Goal: Task Accomplishment & Management: Complete application form

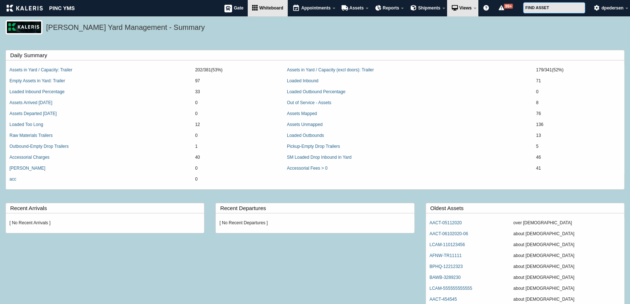
click at [266, 7] on span "Whiteboard" at bounding box center [271, 7] width 24 height 5
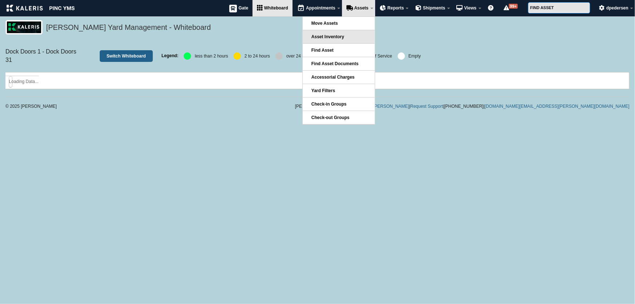
click at [341, 36] on span "Asset Inventory" at bounding box center [327, 36] width 33 height 5
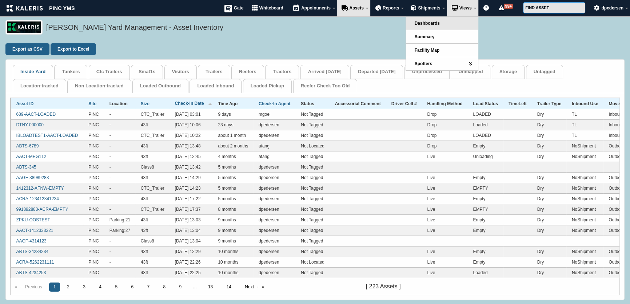
click at [442, 23] on link "Dashboards" at bounding box center [442, 23] width 72 height 13
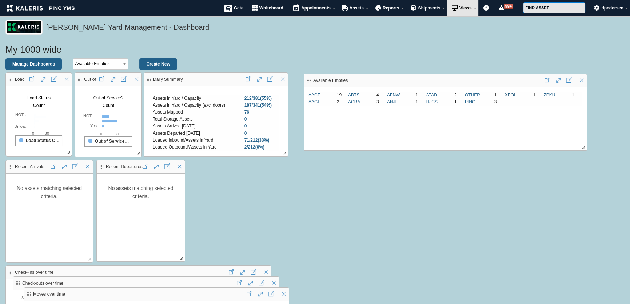
click at [510, 95] on link "XPOL" at bounding box center [511, 94] width 12 height 5
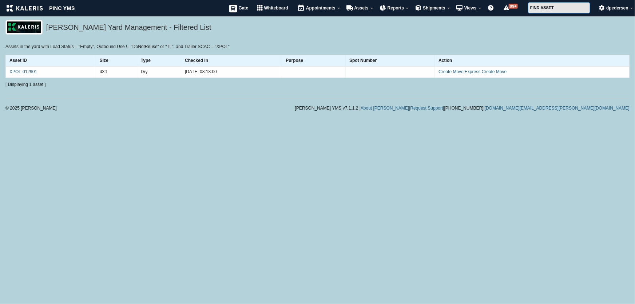
click at [21, 71] on link "XPOL-012901" at bounding box center [23, 71] width 28 height 5
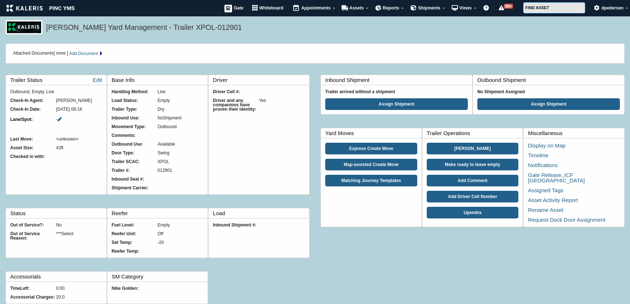
click at [59, 120] on icon at bounding box center [59, 119] width 4 height 4
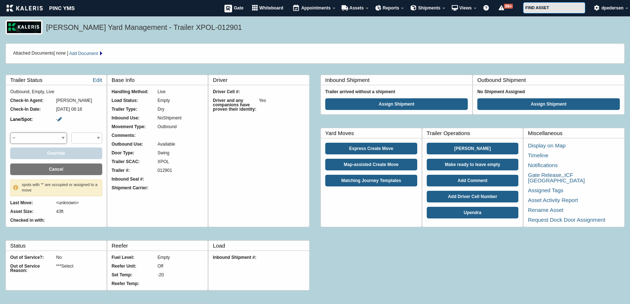
click at [53, 138] on select "-- DOCK Dock Doors Overflow Parking Raw Materials Overflow Saurabh Purpose" at bounding box center [38, 137] width 57 height 11
select select "DOCK"
click at [10, 132] on select "-- DOCK Dock Doors Overflow Parking Raw Materials Overflow Saurabh Purpose" at bounding box center [38, 137] width 57 height 11
select select "39_29"
click at [54, 135] on select "-- DOCK Dock Doors Overflow Parking Raw Materials Overflow Saurabh Purpose" at bounding box center [38, 137] width 57 height 11
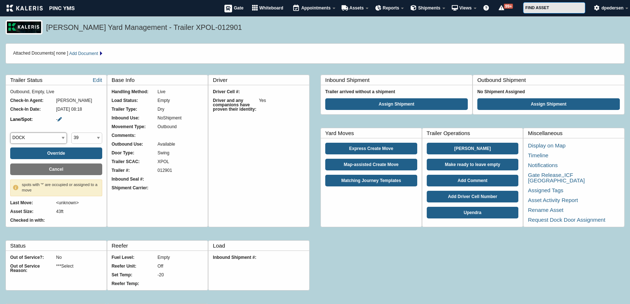
select select "Dock Doors"
click at [10, 132] on select "-- DOCK Dock Doors Overflow Parking Raw Materials Overflow Saurabh Purpose" at bounding box center [38, 137] width 57 height 11
select select "1_20"
click at [64, 154] on button "Override" at bounding box center [56, 153] width 92 height 12
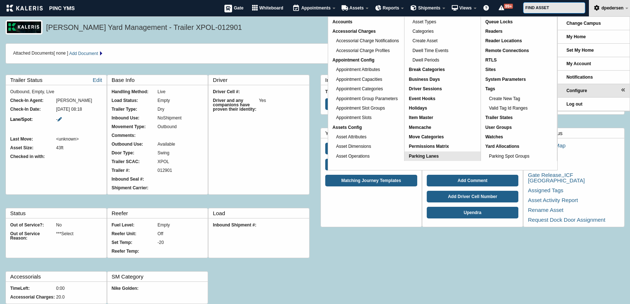
click at [433, 154] on span "Parking Lanes" at bounding box center [424, 156] width 30 height 5
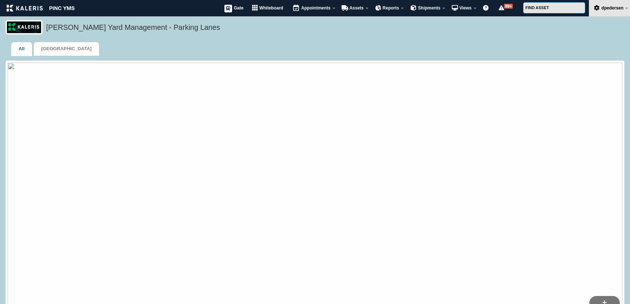
select select "50"
click at [266, 11] on link "Whiteboard" at bounding box center [268, 8] width 40 height 16
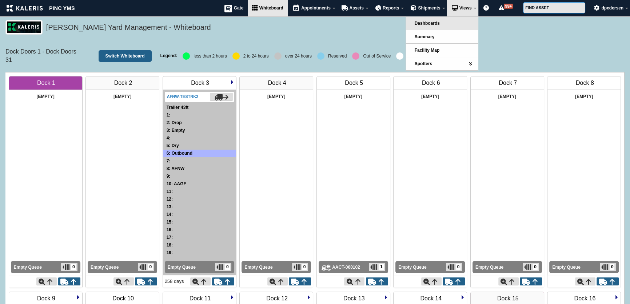
click at [444, 21] on link "Dashboards" at bounding box center [442, 23] width 72 height 13
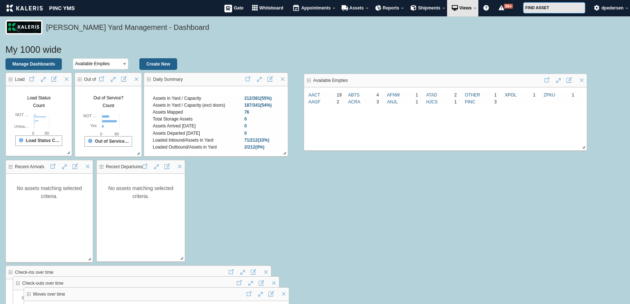
click at [510, 94] on link "XPOL" at bounding box center [511, 94] width 12 height 5
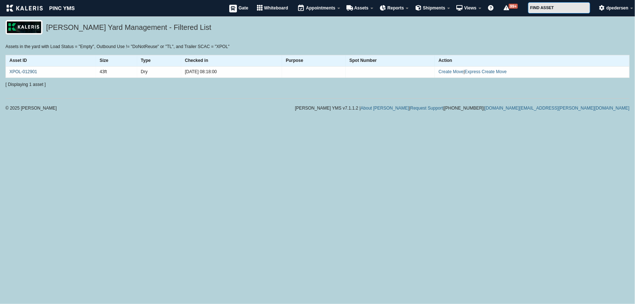
click at [20, 72] on link "XPOL-012901" at bounding box center [23, 71] width 28 height 5
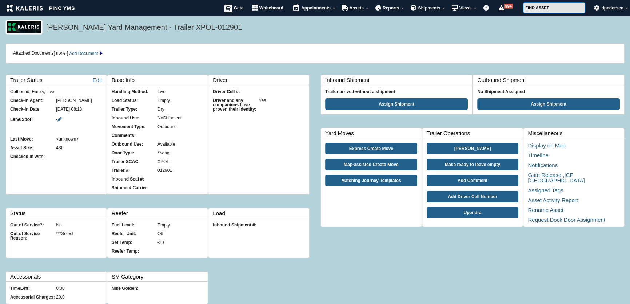
click at [62, 118] on icon at bounding box center [59, 119] width 4 height 4
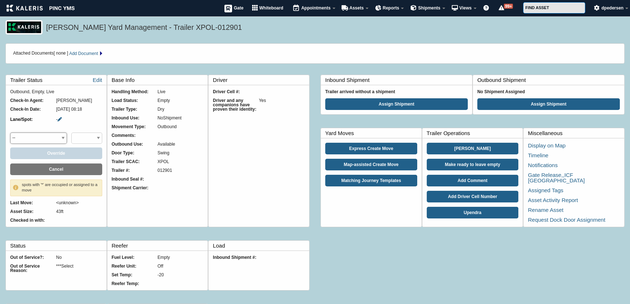
click at [59, 139] on select "-- DOCK Dock Doors Overflow Parking Raw Materials Overflow Saurabh Purpose" at bounding box center [38, 137] width 57 height 11
select select "Dock Doors"
click at [10, 132] on select "-- DOCK Dock Doors Overflow Parking Raw Materials Overflow Saurabh Purpose" at bounding box center [38, 137] width 57 height 11
select select "1_20"
click at [51, 153] on button "Override" at bounding box center [56, 153] width 92 height 12
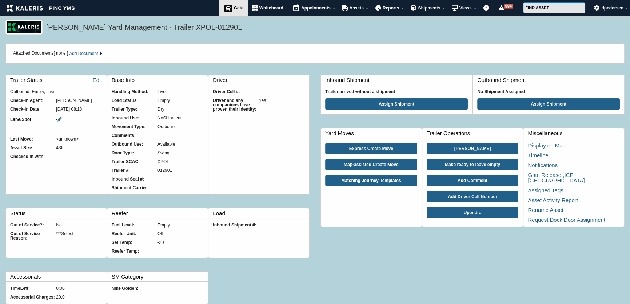
click at [234, 8] on span "Gate" at bounding box center [239, 7] width 10 height 5
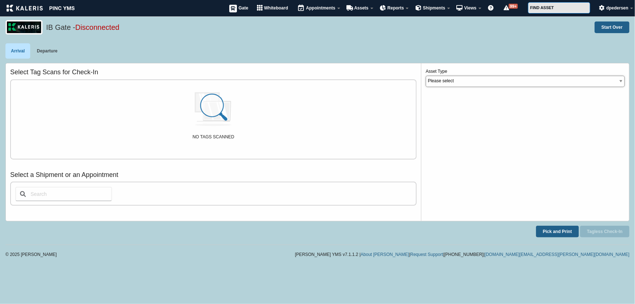
click at [450, 81] on select "Please select Tanker CTC_Trailer Visitor Trailer Reefer Tractor" at bounding box center [525, 81] width 199 height 11
select select "1"
click at [426, 76] on select "Please select Tanker CTC_Trailer Visitor Trailer Reefer Tractor" at bounding box center [525, 81] width 199 height 11
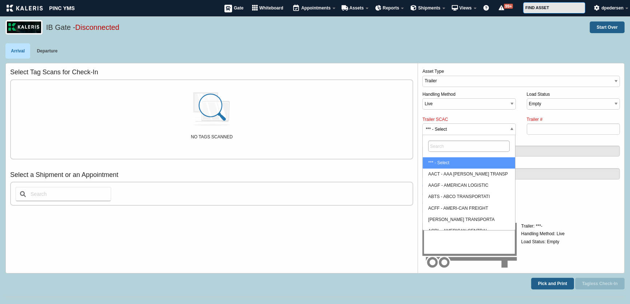
click at [467, 128] on span "*** - Select" at bounding box center [469, 130] width 92 height 12
click at [449, 116] on select "*** - Select AACT - AAA COOPER TRANSP AAGF - AMERICAN LOGISTIC ABTS - ABCO TRAN…" at bounding box center [448, 116] width 0 height 0
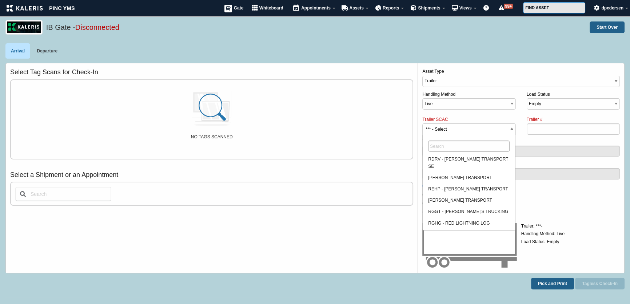
scroll to position [4126, 0]
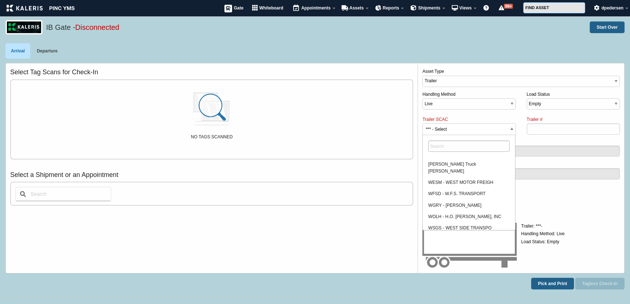
select select "XONE"
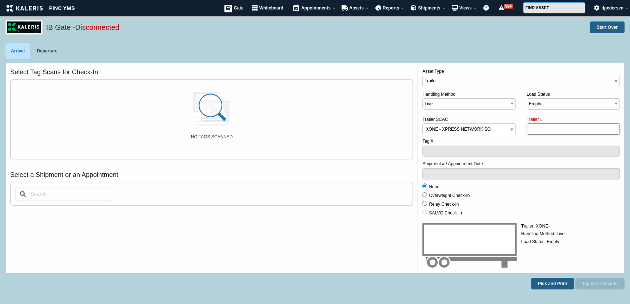
click at [538, 131] on input "Trailer #" at bounding box center [573, 128] width 93 height 11
type input "EmptyTest"
click at [600, 283] on button "Tagless Check-In" at bounding box center [599, 284] width 49 height 12
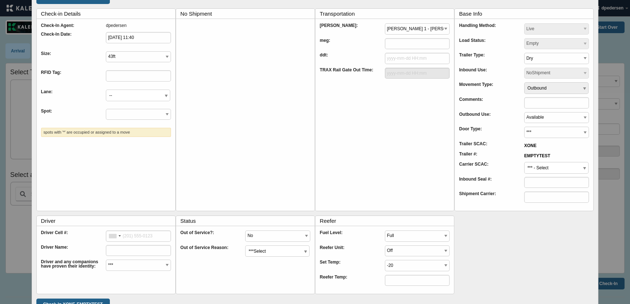
scroll to position [66, 0]
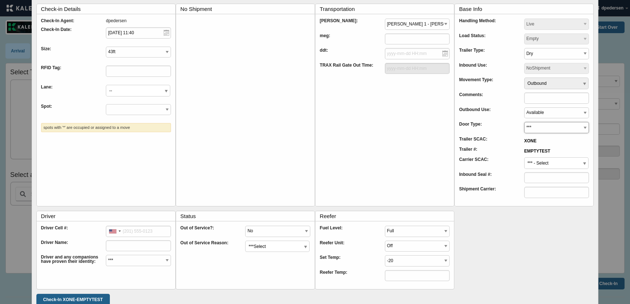
click at [563, 123] on select "*** Roll-Up Swing" at bounding box center [556, 127] width 65 height 11
select select "Roll-Up"
click at [524, 122] on select "*** Roll-Up Swing" at bounding box center [556, 127] width 65 height 11
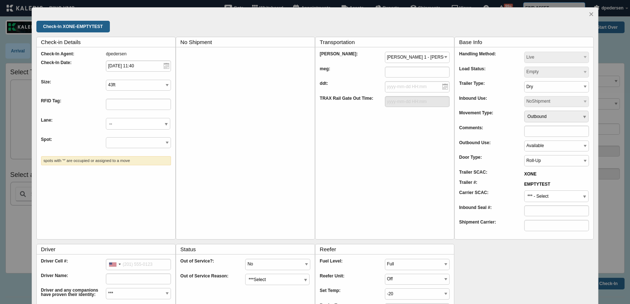
click at [152, 127] on span "--" at bounding box center [138, 124] width 64 height 12
select select "Dock Doors"
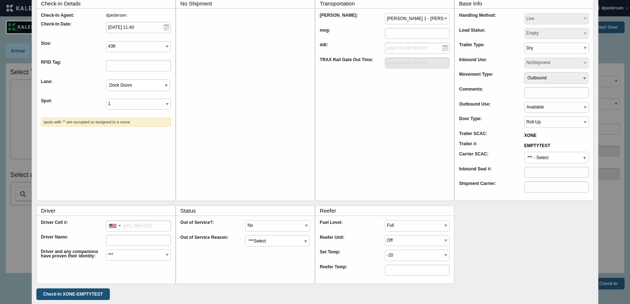
click at [80, 290] on input "Check-In XONE-EMPTYTEST" at bounding box center [72, 294] width 73 height 12
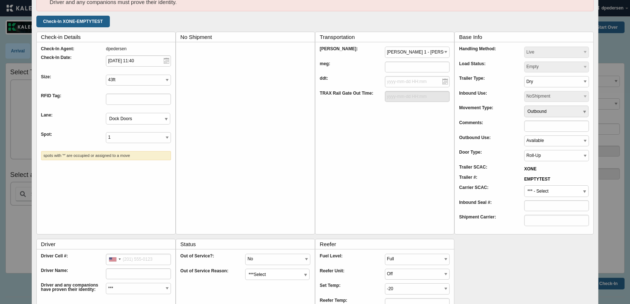
scroll to position [47, 0]
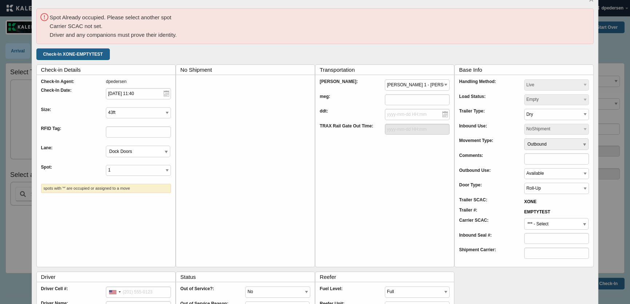
click at [537, 225] on span "*** - Select" at bounding box center [557, 224] width 64 height 12
type input "xone"
select select "XONE"
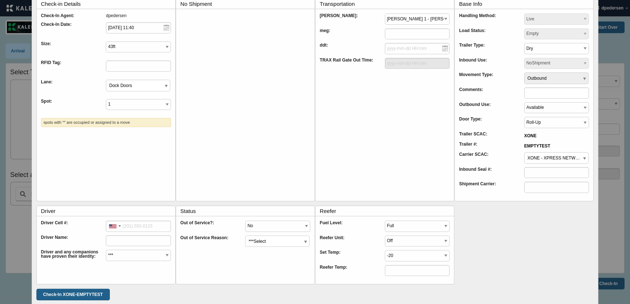
scroll to position [114, 0]
click at [148, 257] on select "*** Yes No" at bounding box center [138, 254] width 65 height 11
select select "Yes"
click at [106, 249] on select "*** Yes No" at bounding box center [138, 254] width 65 height 11
click at [94, 297] on input "Check-In XONE-EMPTYTEST" at bounding box center [72, 294] width 73 height 12
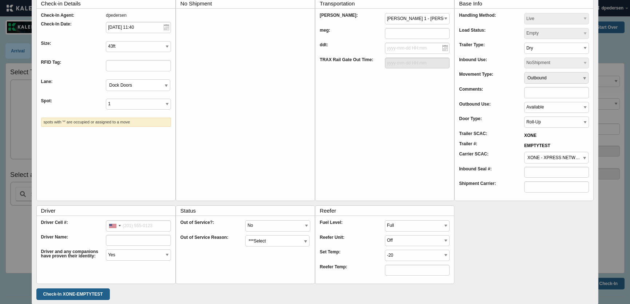
scroll to position [0, 0]
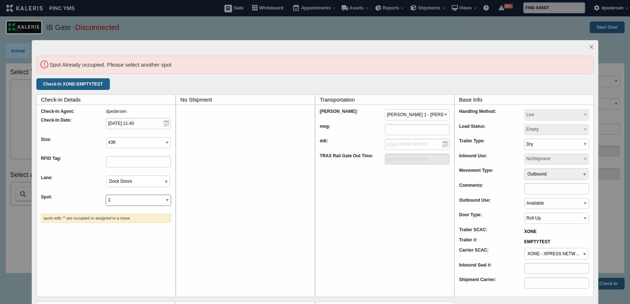
click at [136, 198] on select "1 2 3* 4 5* 6 7 8 9* 11* 12* 13* 14* 16* 17* 18* 19* 20* 21* 22* 25* 26* 27* 28…" at bounding box center [138, 200] width 65 height 11
select select "20_2"
click at [106, 195] on select "1 2 3* 4 5* 6 7 8 9* 11* 12* 13* 14* 16* 17* 18* 19* 20* 21* 22* 25* 26* 27* 28…" at bounding box center [138, 200] width 65 height 11
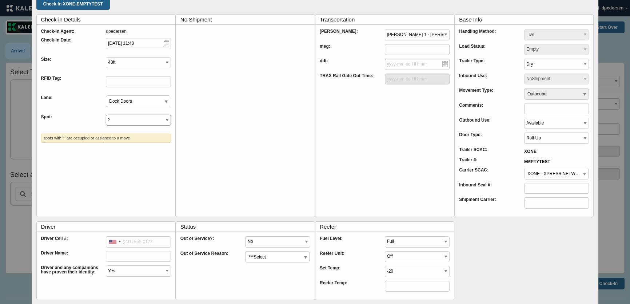
scroll to position [96, 0]
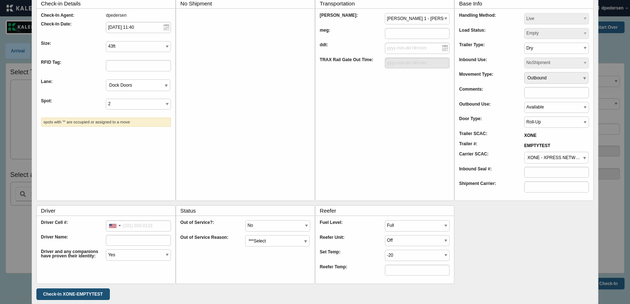
click at [80, 290] on input "Check-In XONE-EMPTYTEST" at bounding box center [72, 294] width 73 height 12
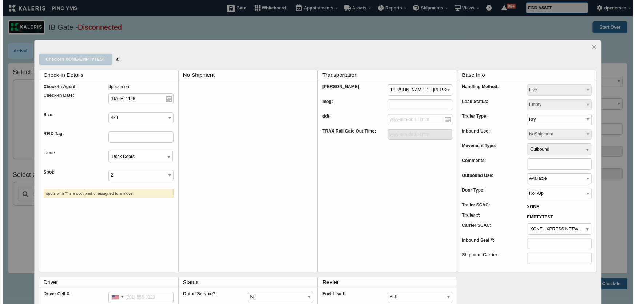
scroll to position [0, 0]
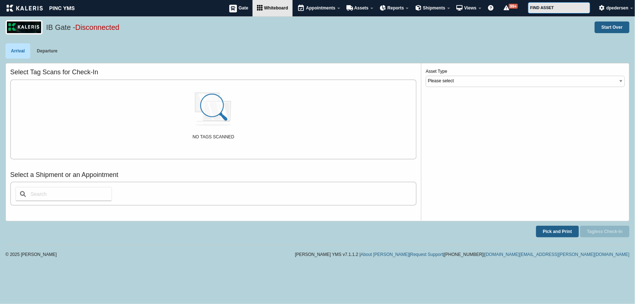
click at [276, 11] on link "Whiteboard" at bounding box center [273, 8] width 40 height 16
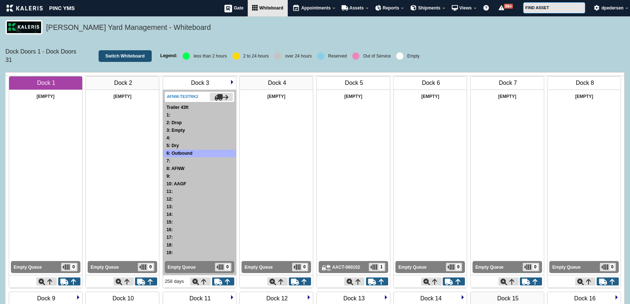
click at [106, 51] on link "Switch Whiteboard" at bounding box center [125, 56] width 53 height 12
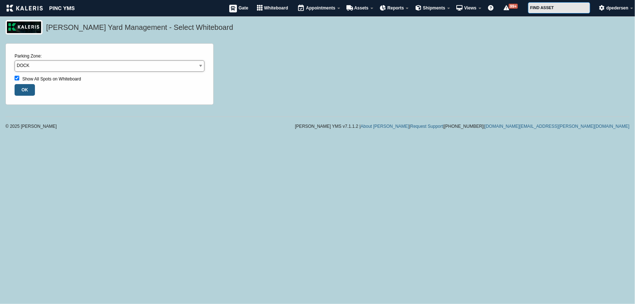
click at [81, 67] on select "DOCK Dock Doors Overflow Parking Raw Materials Overflow Saurabh Purpose" at bounding box center [110, 65] width 190 height 11
select select "Dock Doors"
click at [15, 60] on select "DOCK Dock Doors Overflow Parking Raw Materials Overflow Saurabh Purpose" at bounding box center [110, 65] width 190 height 11
click at [26, 91] on input "OK" at bounding box center [25, 90] width 20 height 12
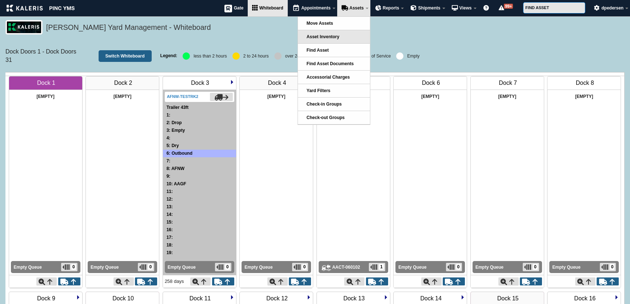
click at [330, 37] on span "Asset Inventory" at bounding box center [323, 36] width 33 height 5
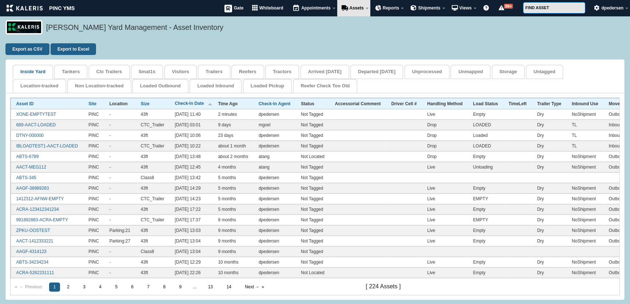
scroll to position [28, 0]
